Goal: Information Seeking & Learning: Learn about a topic

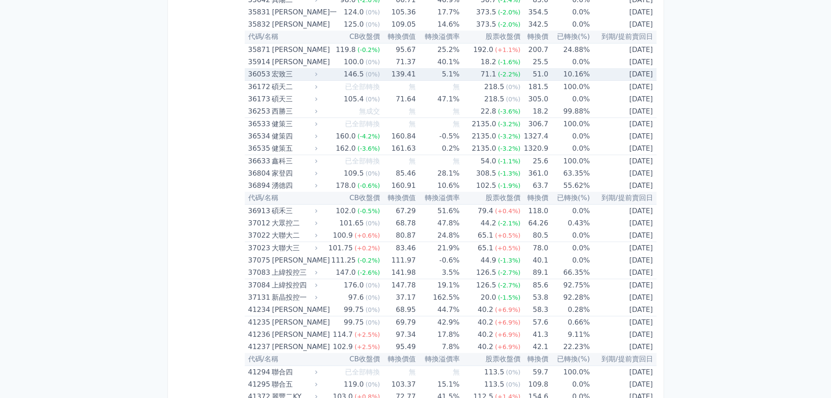
scroll to position [154, 0]
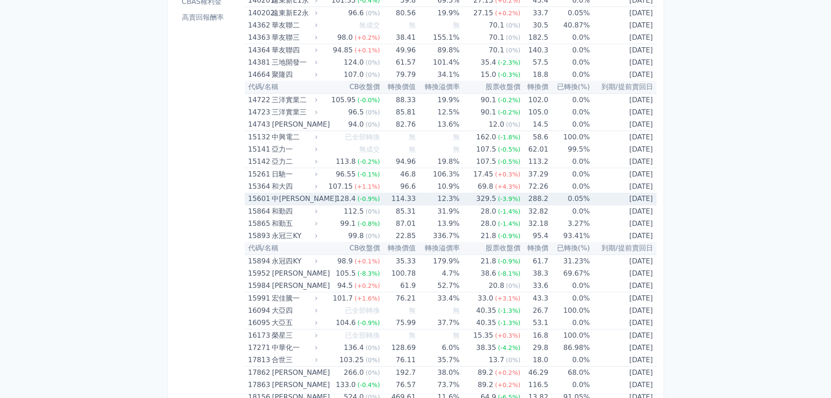
click at [397, 194] on td "114.33" at bounding box center [398, 198] width 36 height 13
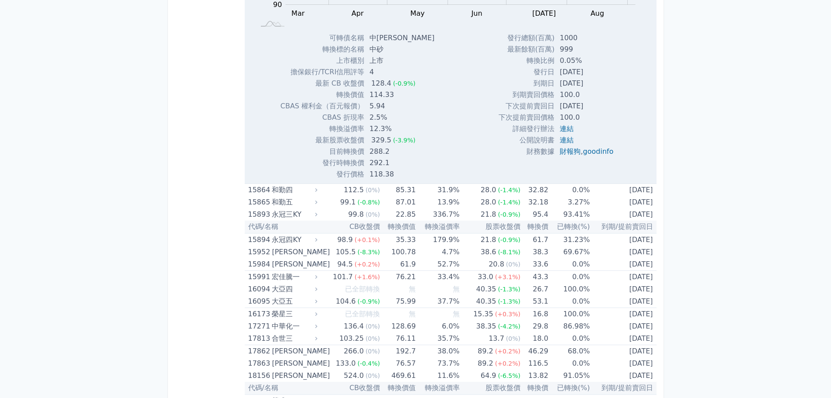
scroll to position [459, 0]
click at [537, 287] on td "26.7" at bounding box center [535, 288] width 28 height 12
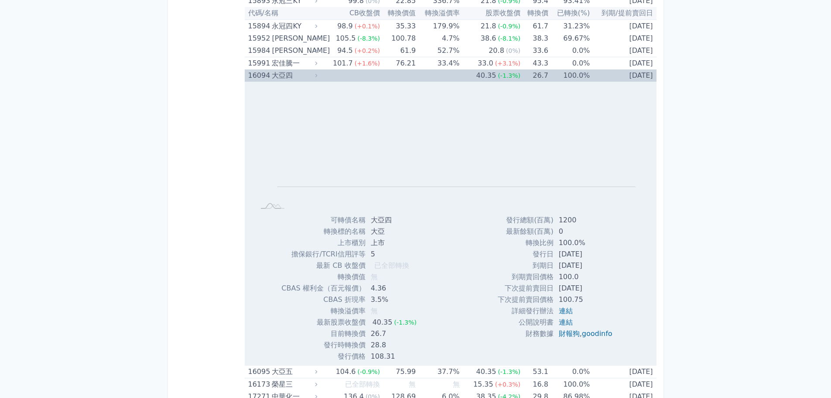
scroll to position [677, 0]
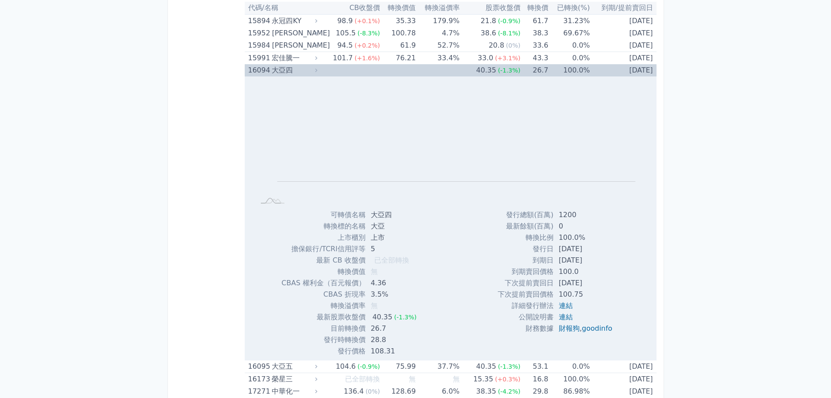
click at [544, 72] on td "26.7" at bounding box center [535, 70] width 28 height 12
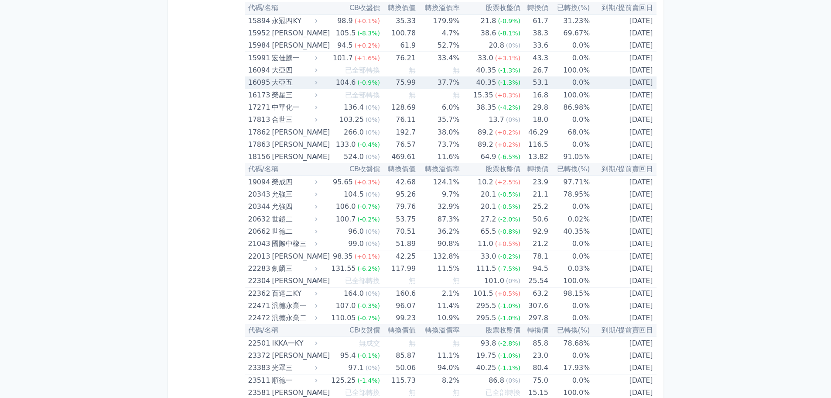
click at [522, 82] on td "53.1" at bounding box center [535, 82] width 28 height 13
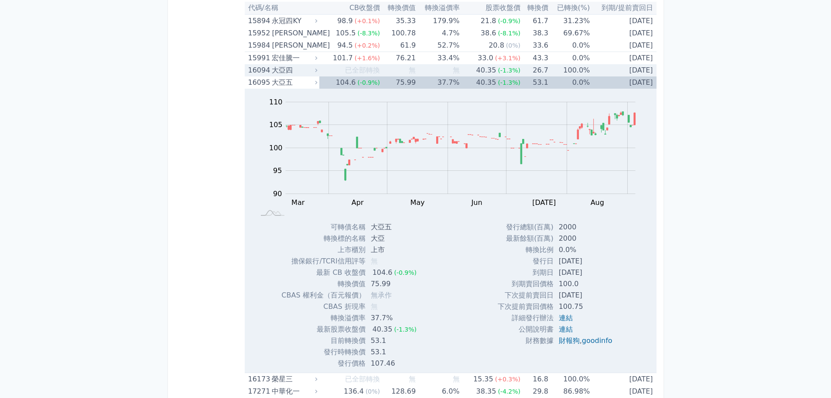
click at [521, 68] on td "26.7" at bounding box center [535, 70] width 28 height 12
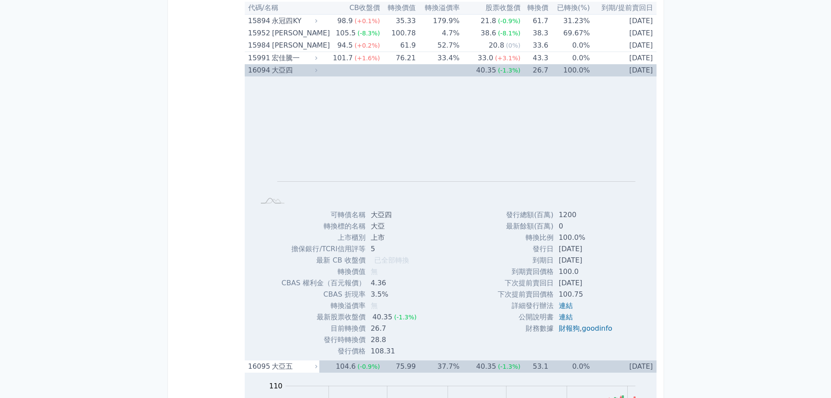
click at [521, 68] on td "26.7" at bounding box center [535, 70] width 28 height 12
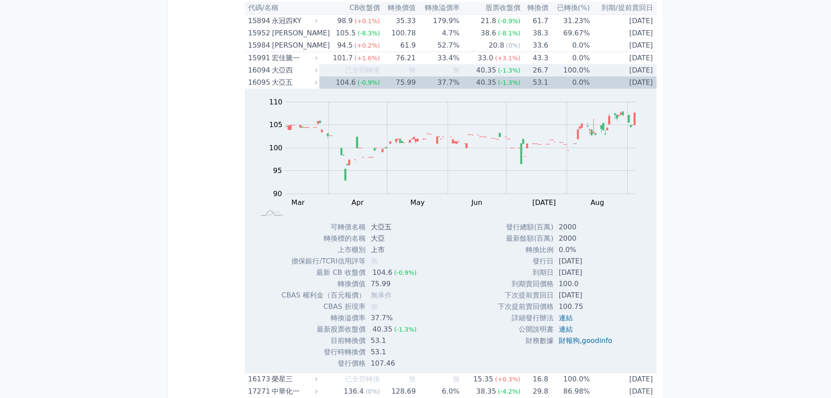
click at [514, 72] on span "(-1.3%)" at bounding box center [509, 70] width 23 height 7
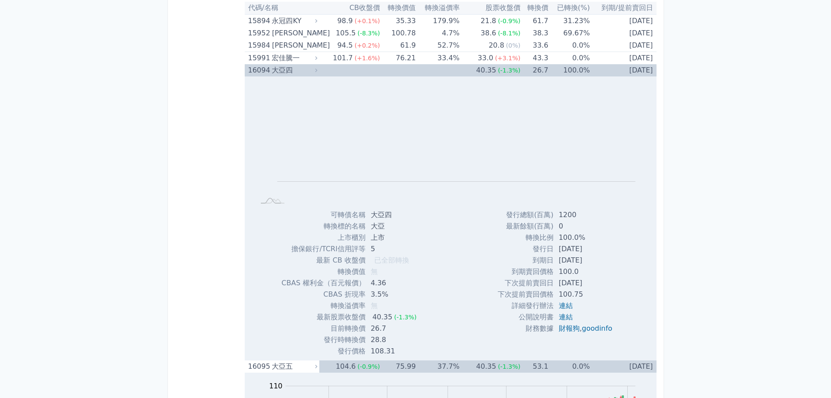
click at [514, 72] on span "(-1.3%)" at bounding box center [509, 70] width 23 height 7
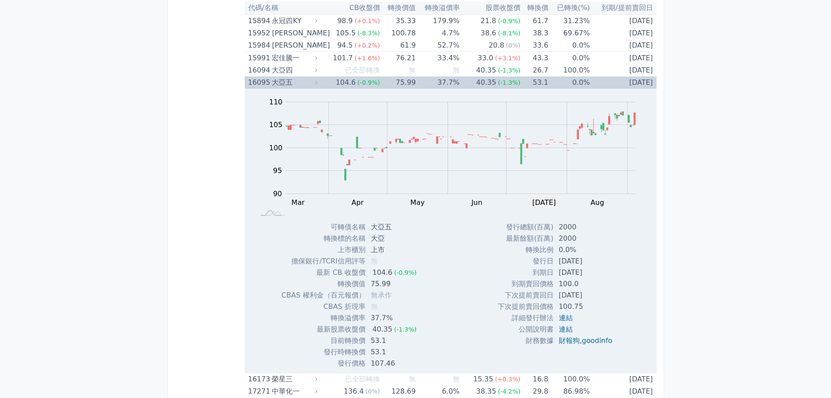
click at [512, 85] on span "(-1.3%)" at bounding box center [509, 82] width 23 height 7
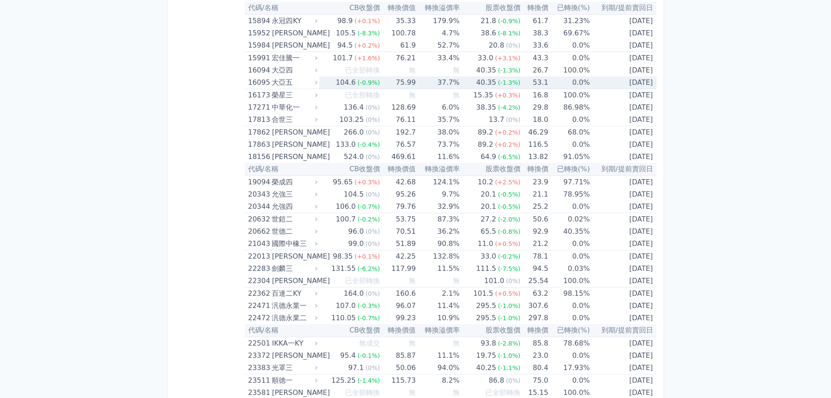
click at [511, 85] on span "(-1.3%)" at bounding box center [509, 82] width 23 height 7
